Goal: Task Accomplishment & Management: Manage account settings

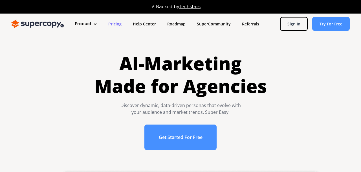
click at [118, 26] on link "Pricing" at bounding box center [115, 24] width 25 height 10
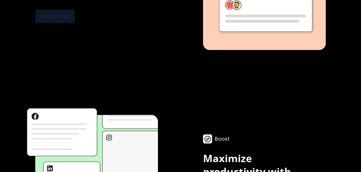
scroll to position [1394, 0]
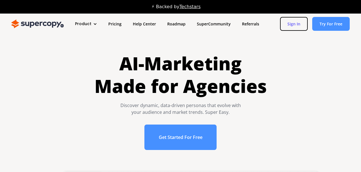
click at [293, 24] on link "Sign In" at bounding box center [294, 24] width 28 height 14
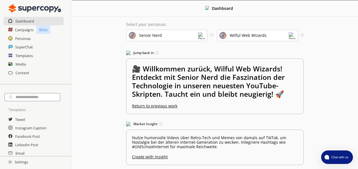
click at [179, 38] on div "Senior Nerd" at bounding box center [167, 36] width 82 height 12
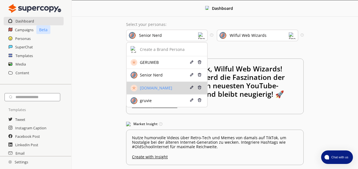
scroll to position [0, 2]
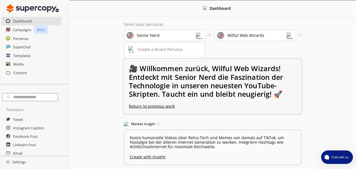
click at [156, 98] on div "gruvie" at bounding box center [157, 101] width 58 height 7
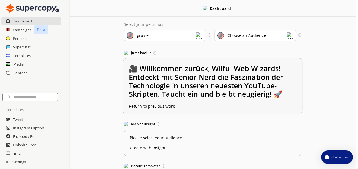
scroll to position [0, 3]
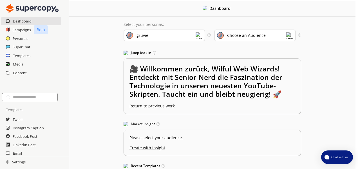
click at [256, 35] on div "Choose an Audience" at bounding box center [246, 35] width 39 height 5
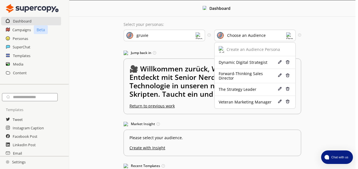
click at [341, 59] on div "Dashboard Select your personas: gruvie Select the brand persona you want to use…" at bounding box center [212, 108] width 287 height 216
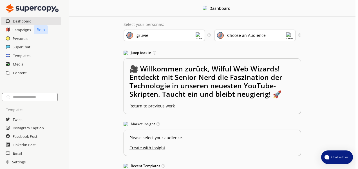
scroll to position [20, 3]
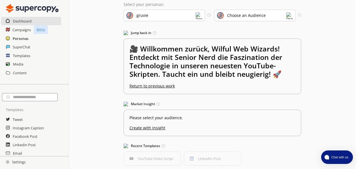
click at [18, 39] on h2 "Personas" at bounding box center [21, 38] width 16 height 8
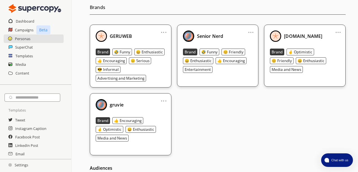
scroll to position [72, 0]
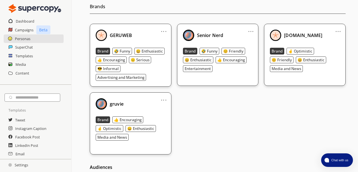
click at [164, 100] on link "..." at bounding box center [164, 97] width 6 height 5
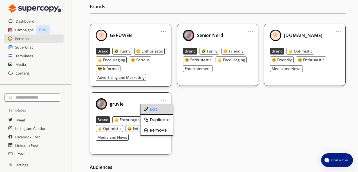
click at [164, 109] on li "Edit" at bounding box center [157, 109] width 33 height 10
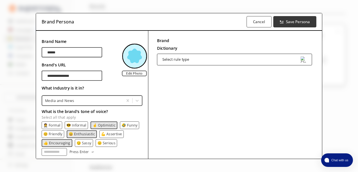
click at [189, 61] on div "Select rule type" at bounding box center [234, 60] width 155 height 12
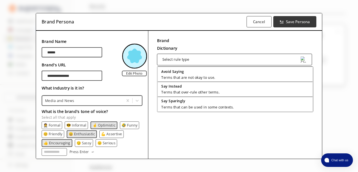
click at [212, 45] on div "Brand Dictionary Define key brand-specific terms and language for consistent me…" at bounding box center [235, 43] width 156 height 15
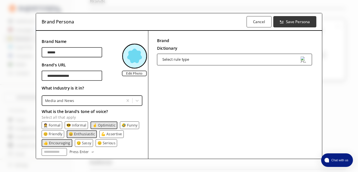
click at [85, 98] on div at bounding box center [83, 100] width 76 height 5
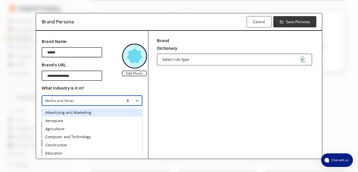
scroll to position [85, 0]
click at [85, 98] on div at bounding box center [83, 100] width 76 height 5
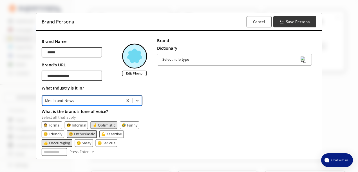
click at [84, 99] on div at bounding box center [83, 100] width 76 height 5
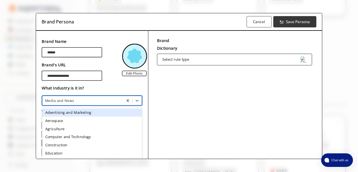
scroll to position [141, 0]
click at [87, 111] on div "Advertising and Marketing" at bounding box center [92, 112] width 100 height 8
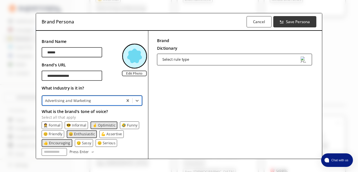
click at [144, 114] on div "**********" at bounding box center [179, 136] width 286 height 211
click at [165, 58] on div "Select rule type" at bounding box center [176, 59] width 27 height 4
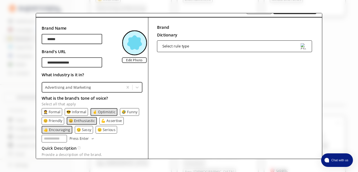
scroll to position [0, 0]
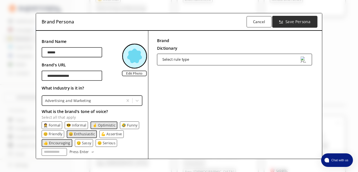
click at [292, 22] on b "Save Persona" at bounding box center [298, 21] width 25 height 5
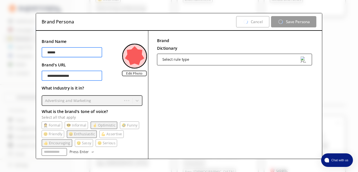
scroll to position [140, 0]
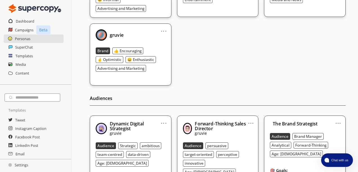
click at [245, 55] on div "... GERUWEB Brand 🤣 Funny 😄 Enthusiastic 👍 Encouraging 😑 Serious 😎 Informal Adv…" at bounding box center [218, 20] width 256 height 130
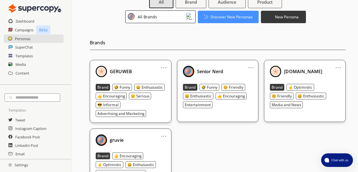
scroll to position [0, 0]
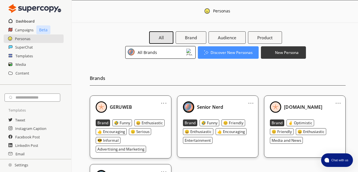
click at [19, 22] on h2 "Dashboard" at bounding box center [25, 21] width 19 height 8
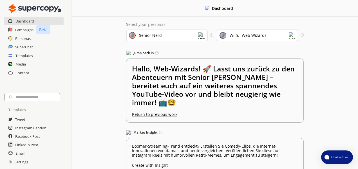
scroll to position [0, 1]
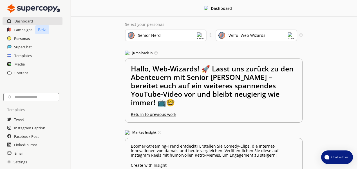
click at [21, 38] on h2 "Personas" at bounding box center [22, 38] width 16 height 8
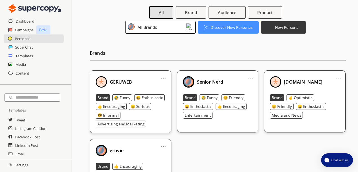
scroll to position [35, 0]
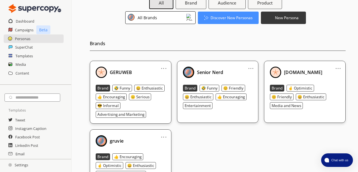
click at [339, 68] on link "..." at bounding box center [339, 66] width 6 height 5
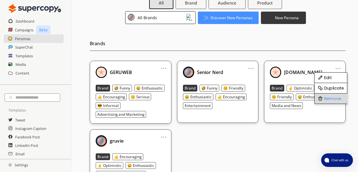
click at [337, 99] on li "Remove" at bounding box center [331, 98] width 33 height 10
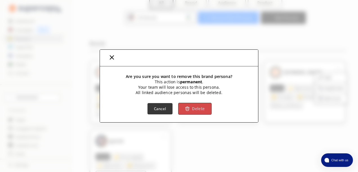
click at [198, 110] on b "Delete" at bounding box center [198, 108] width 13 height 5
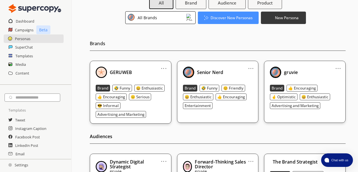
click at [304, 74] on div "gruvie" at bounding box center [305, 72] width 70 height 11
click at [337, 68] on link "..." at bounding box center [339, 66] width 6 height 5
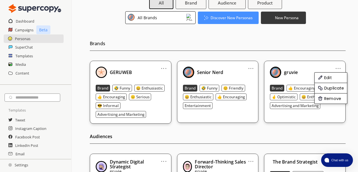
click at [286, 68] on div "gruvie" at bounding box center [305, 72] width 70 height 11
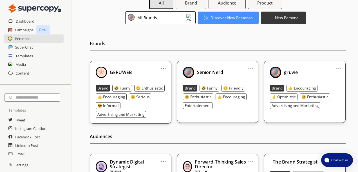
click at [311, 70] on div "gruvie" at bounding box center [305, 72] width 70 height 11
click at [292, 72] on b "gruvie" at bounding box center [291, 72] width 14 height 6
click at [277, 73] on img at bounding box center [275, 72] width 11 height 11
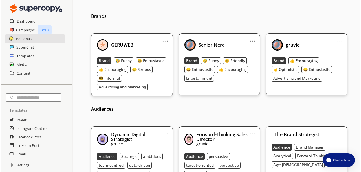
scroll to position [0, 0]
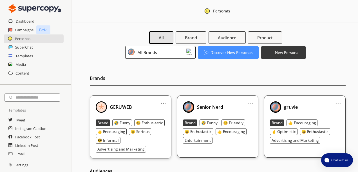
click at [186, 55] on div "All Brands" at bounding box center [160, 52] width 70 height 13
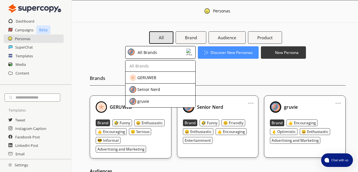
click at [178, 100] on div "gruvie" at bounding box center [156, 101] width 53 height 7
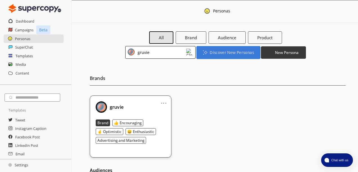
click at [228, 54] on b "Discover New Personas" at bounding box center [232, 52] width 44 height 5
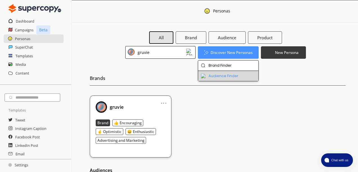
click at [231, 74] on li "Audience Finder" at bounding box center [228, 76] width 61 height 10
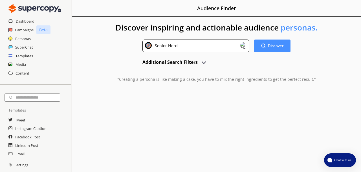
click at [223, 48] on div "Senior Nerd" at bounding box center [195, 45] width 107 height 13
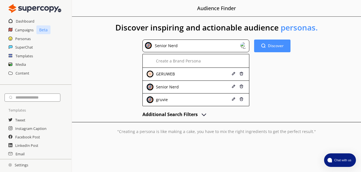
click at [209, 96] on div "gruvie" at bounding box center [188, 99] width 82 height 7
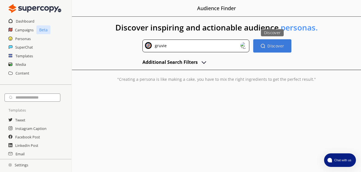
click at [272, 48] on b "Discover" at bounding box center [275, 45] width 17 height 5
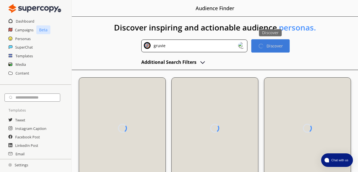
scroll to position [17, 0]
